Goal: Navigation & Orientation: Go to known website

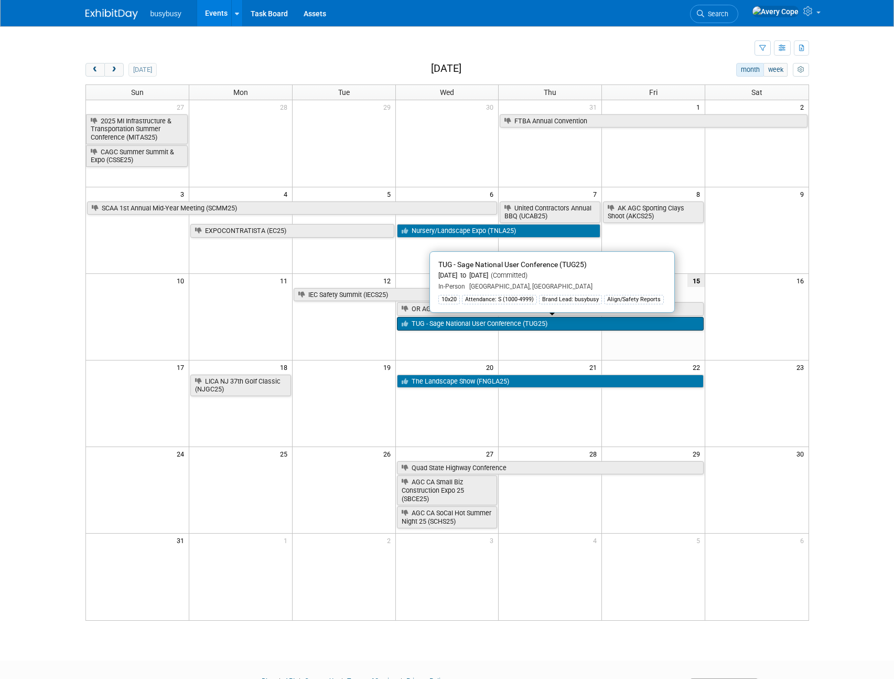
click at [456, 328] on link "TUG - Sage National User Conference (TUG25)" at bounding box center [550, 324] width 307 height 14
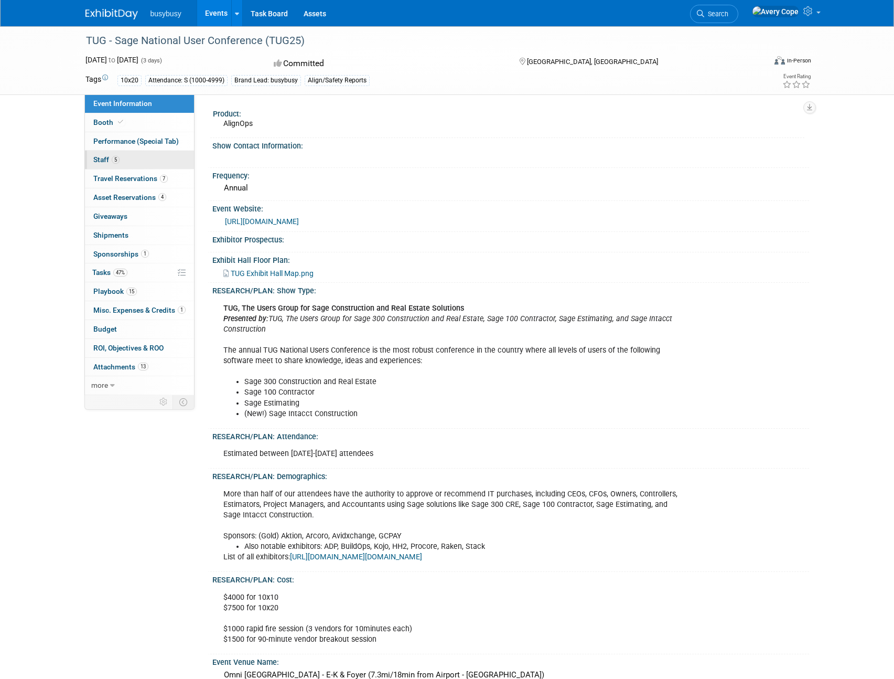
click at [106, 159] on span "Staff 5" at bounding box center [106, 159] width 26 height 8
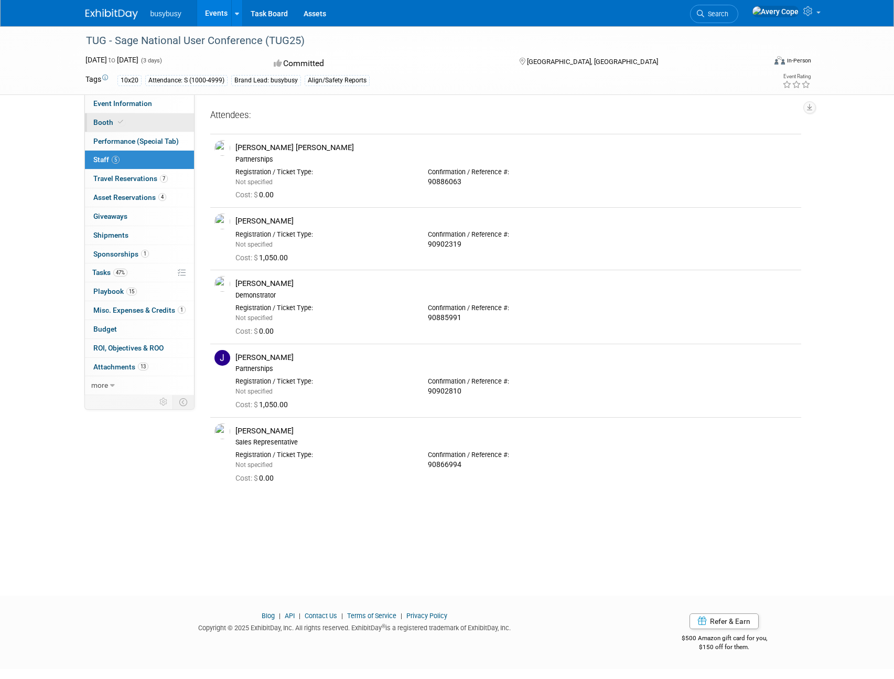
click at [156, 129] on link "Booth" at bounding box center [139, 122] width 109 height 18
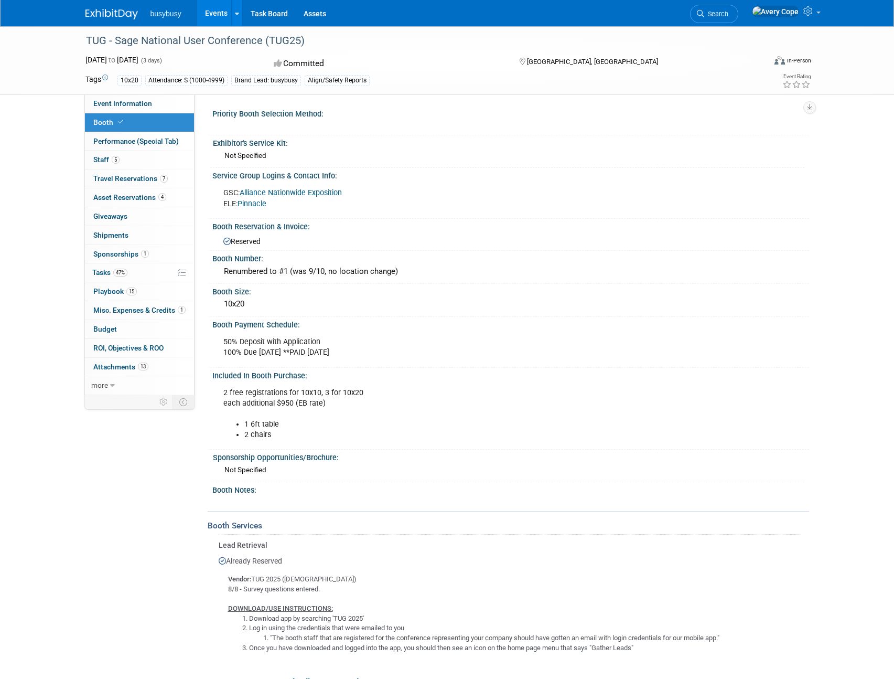
scroll to position [438, 0]
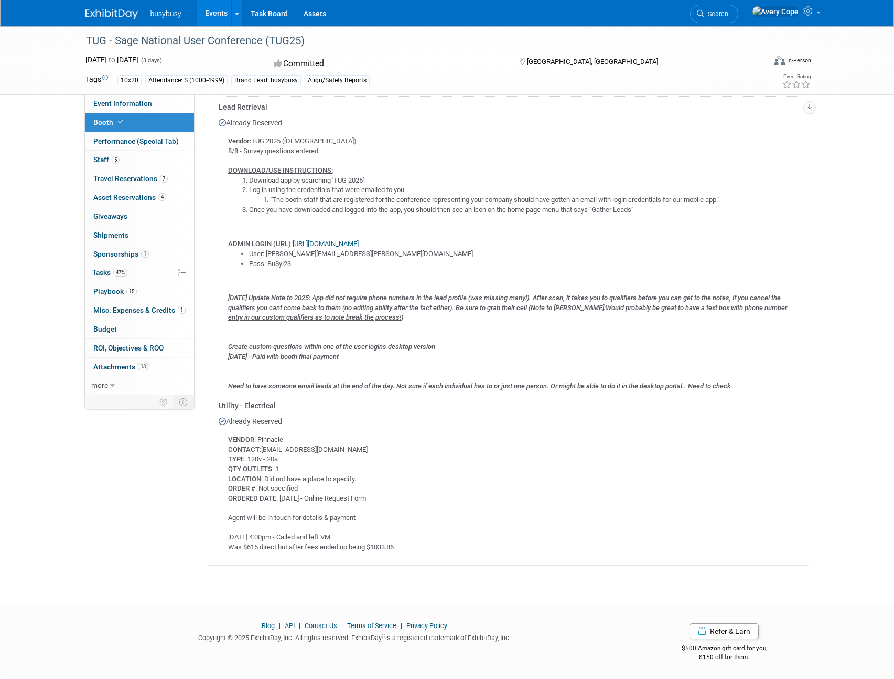
click at [359, 242] on link "[URL][DOMAIN_NAME]" at bounding box center [326, 244] width 66 height 8
